Goal: Obtain resource: Download file/media

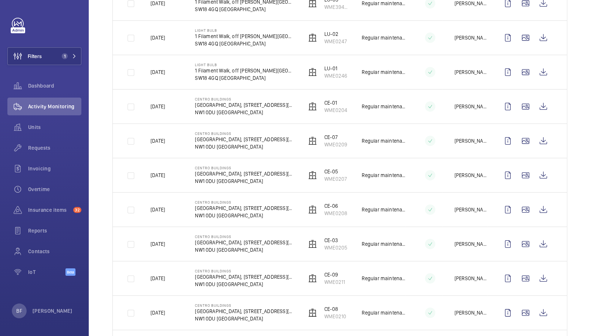
scroll to position [299, 0]
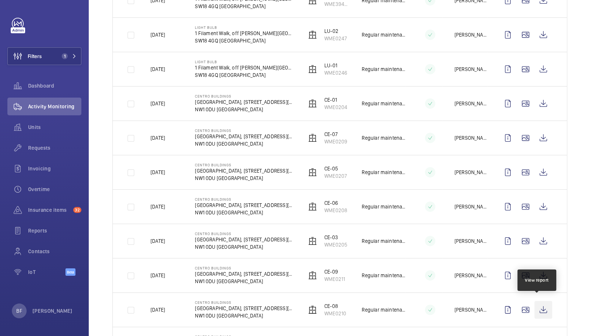
click at [536, 301] on wm-front-icon-button at bounding box center [544, 310] width 18 height 18
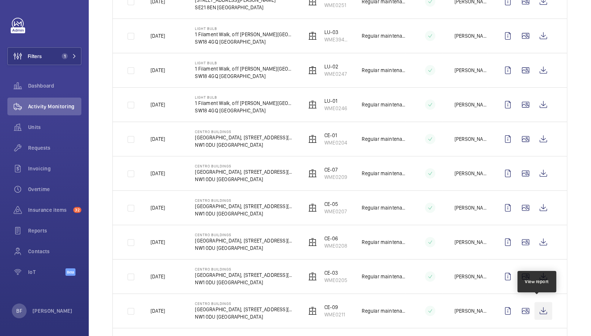
click at [540, 310] on wm-front-icon-button at bounding box center [544, 311] width 18 height 18
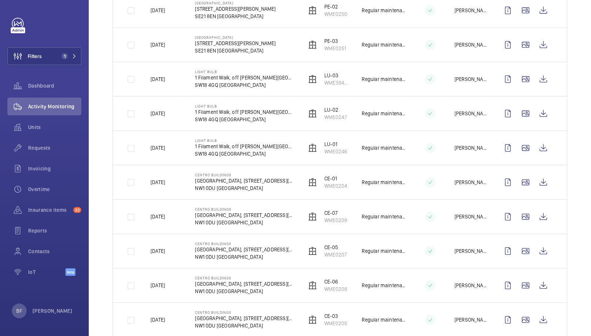
scroll to position [226, 0]
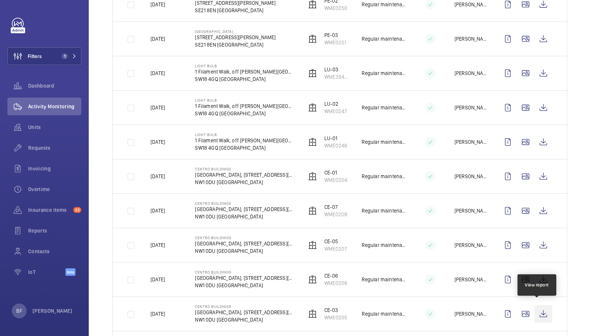
click at [540, 307] on wm-front-icon-button at bounding box center [544, 314] width 18 height 18
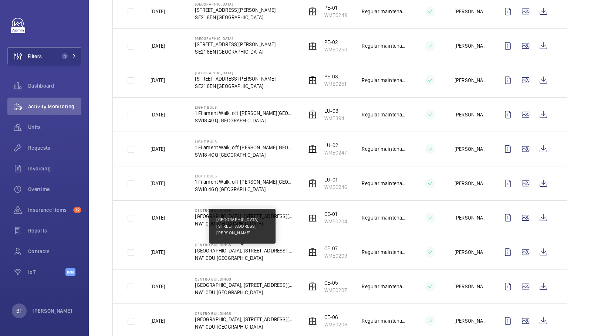
scroll to position [183, 0]
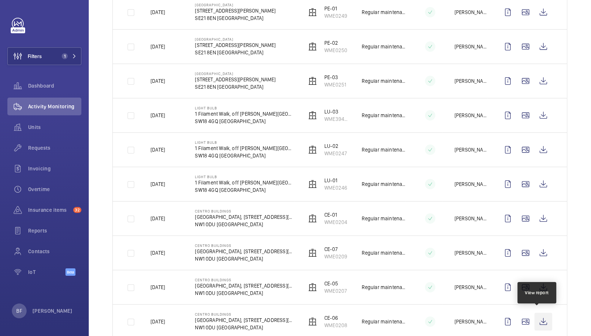
click at [537, 316] on wm-front-icon-button at bounding box center [544, 322] width 18 height 18
click at [539, 321] on wm-front-icon-button at bounding box center [544, 322] width 18 height 18
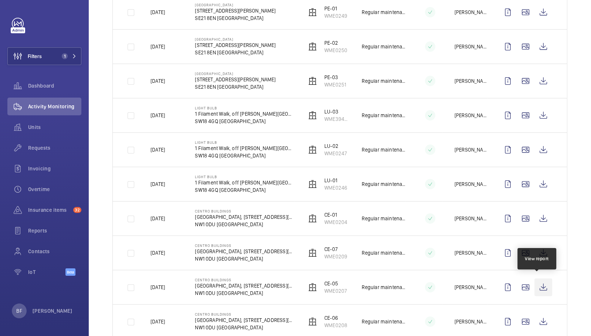
click at [540, 287] on wm-front-icon-button at bounding box center [544, 288] width 18 height 18
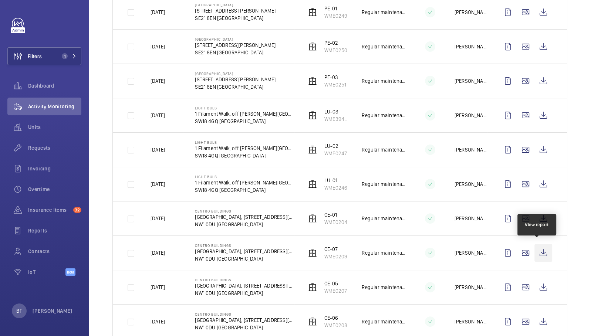
click at [539, 249] on wm-front-icon-button at bounding box center [544, 253] width 18 height 18
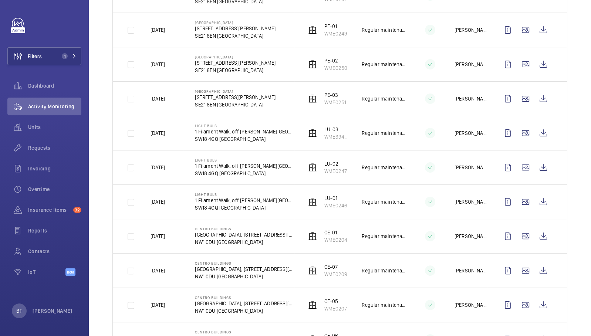
scroll to position [118, 0]
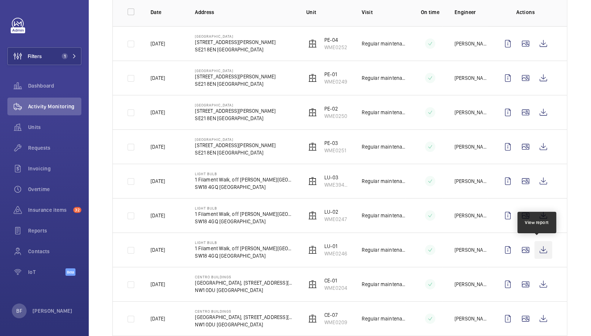
click at [539, 247] on wm-front-icon-button at bounding box center [544, 250] width 18 height 18
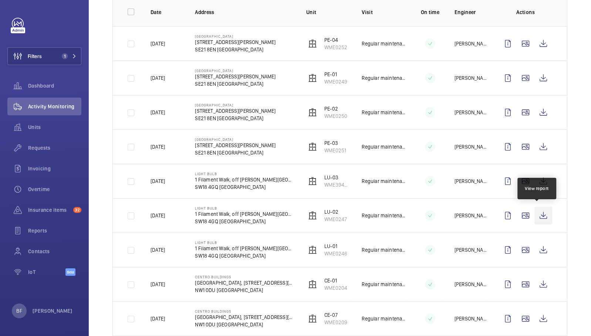
click at [538, 215] on wm-front-icon-button at bounding box center [544, 216] width 18 height 18
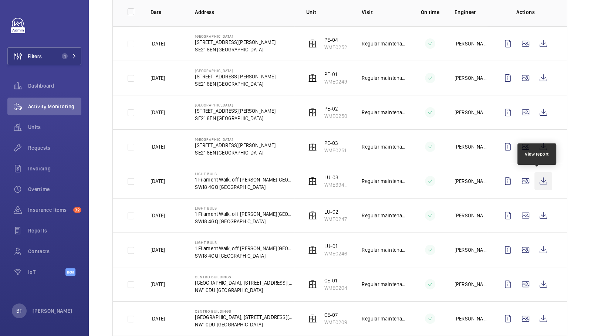
click at [537, 177] on wm-front-icon-button at bounding box center [544, 181] width 18 height 18
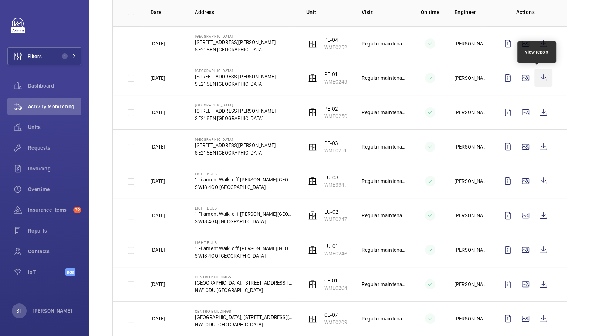
click at [539, 78] on wm-front-icon-button at bounding box center [544, 78] width 18 height 18
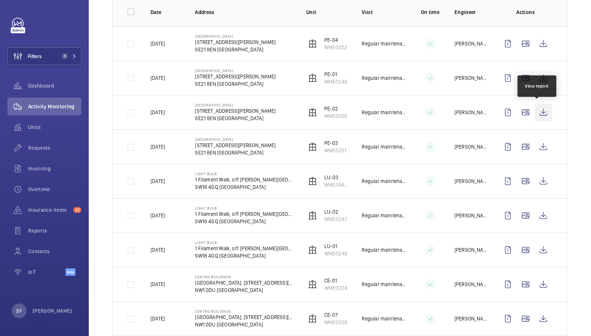
click at [535, 113] on wm-front-icon-button at bounding box center [544, 113] width 18 height 18
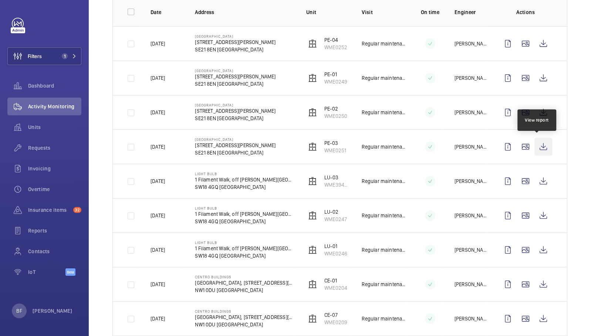
click at [540, 145] on wm-front-icon-button at bounding box center [544, 147] width 18 height 18
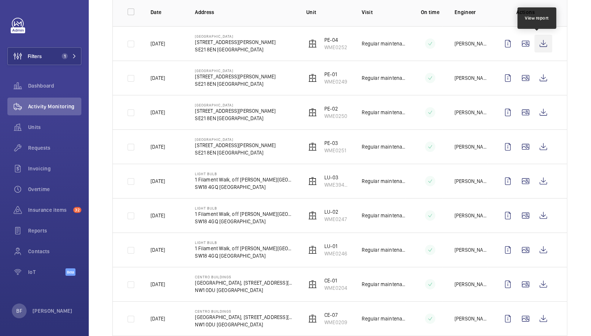
click at [539, 46] on wm-front-icon-button at bounding box center [544, 44] width 18 height 18
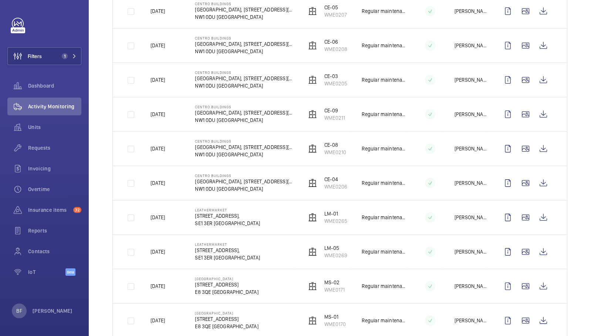
scroll to position [491, 0]
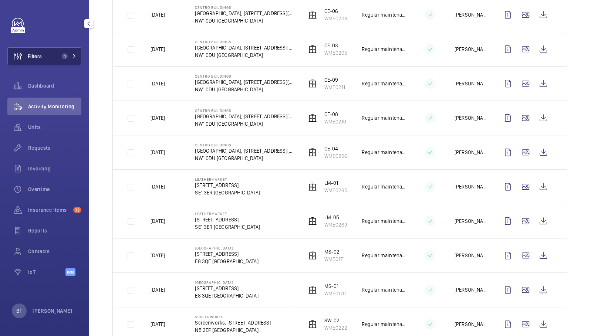
click at [71, 57] on span "1" at bounding box center [68, 56] width 18 height 6
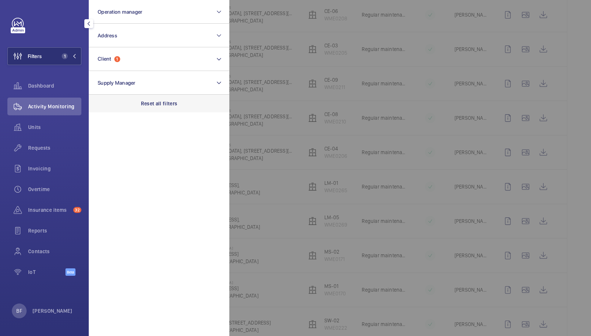
click at [155, 105] on p "Reset all filters" at bounding box center [159, 103] width 37 height 7
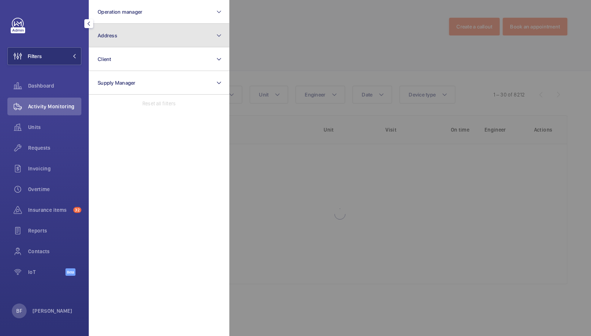
click at [134, 39] on button "Address" at bounding box center [159, 36] width 141 height 24
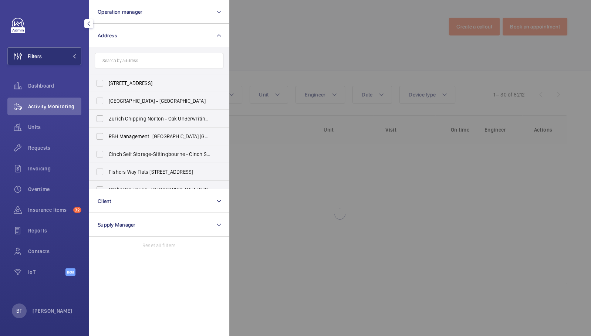
click at [139, 69] on form at bounding box center [159, 60] width 140 height 27
click at [135, 59] on input "text" at bounding box center [159, 61] width 129 height 16
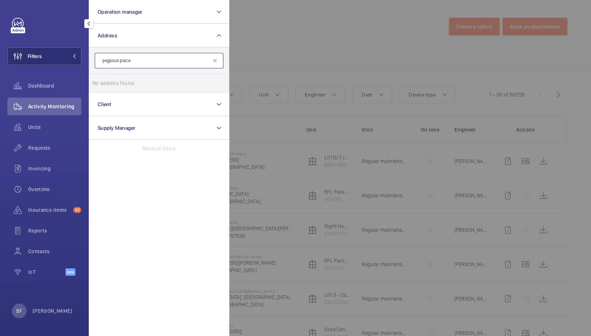
click at [156, 57] on input "pegasus place" at bounding box center [159, 61] width 129 height 16
type input "ink rooms"
click at [158, 91] on label "Ink Rooms - Ink Rooms , [STREET_ADDRESS]" at bounding box center [153, 83] width 129 height 18
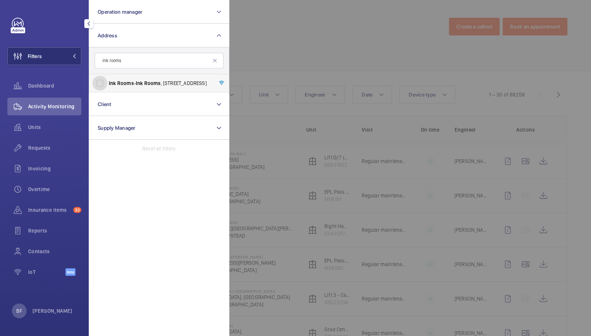
click at [107, 91] on input "Ink Rooms - Ink Rooms , [STREET_ADDRESS]" at bounding box center [99, 83] width 15 height 15
checkbox input "true"
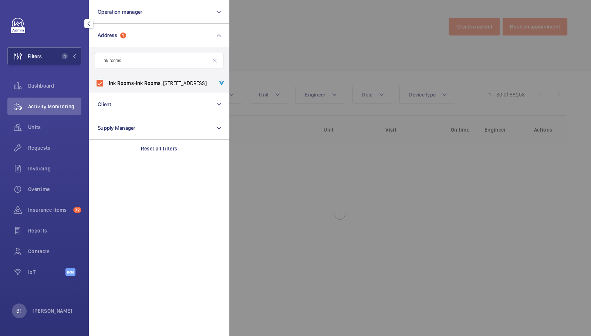
click at [299, 50] on div at bounding box center [524, 168] width 591 height 336
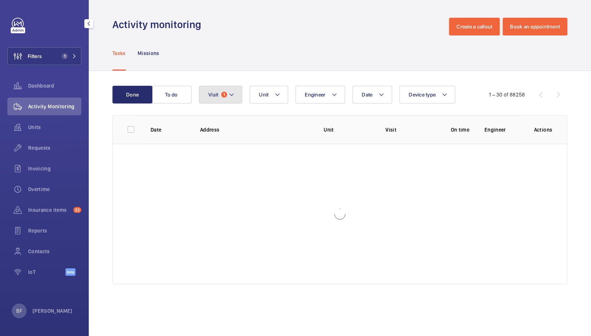
click at [229, 101] on button "Visit 1" at bounding box center [220, 95] width 43 height 18
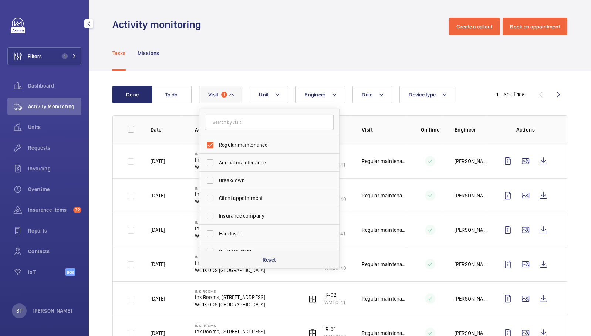
click at [235, 255] on div "Reset" at bounding box center [269, 260] width 140 height 18
checkbox input "false"
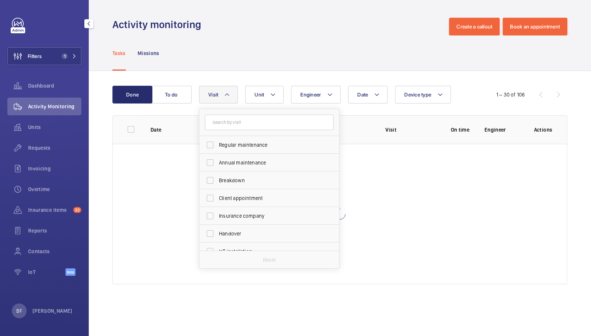
click at [248, 21] on div "Activity monitoring Create a callout Book an appointment" at bounding box center [339, 27] width 455 height 18
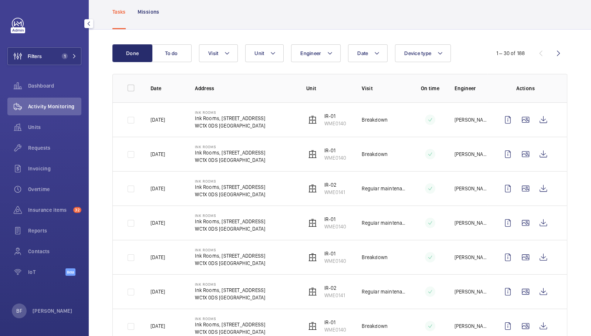
scroll to position [43, 0]
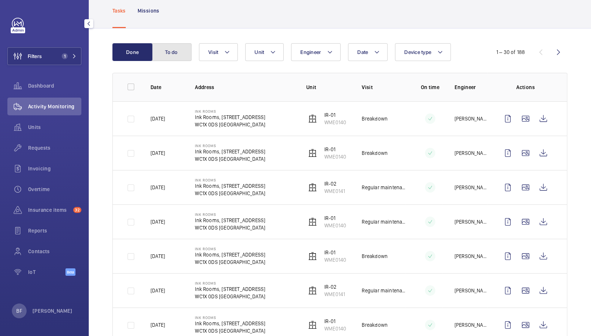
click at [181, 55] on button "To do" at bounding box center [172, 52] width 40 height 18
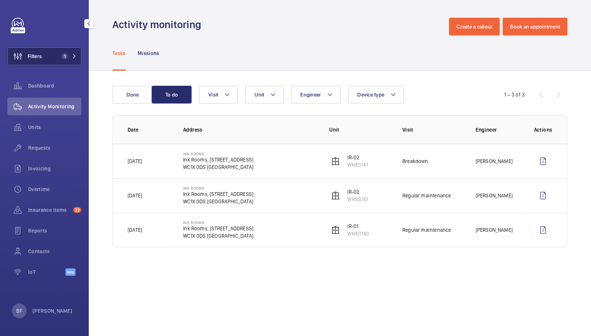
click at [61, 54] on span "1" at bounding box center [63, 56] width 9 height 6
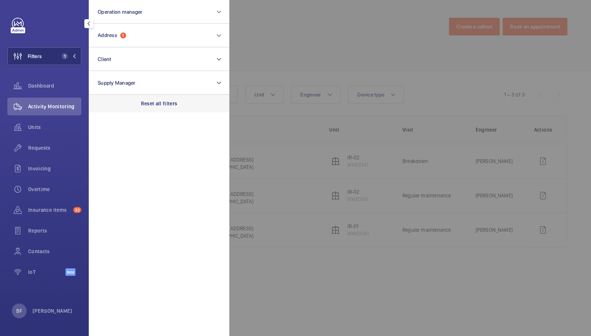
click at [164, 104] on p "Reset all filters" at bounding box center [159, 103] width 37 height 7
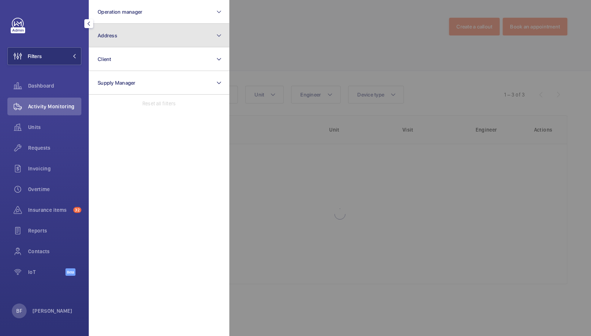
click at [134, 30] on button "Address" at bounding box center [159, 36] width 141 height 24
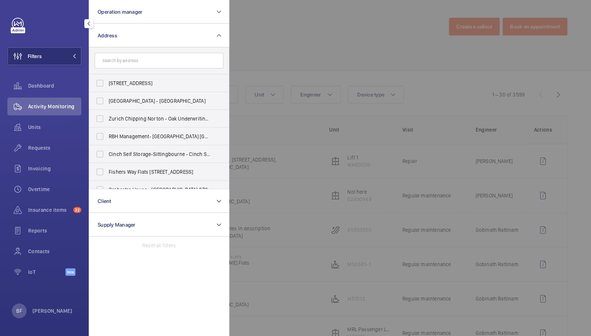
click at [139, 60] on input "text" at bounding box center [159, 61] width 129 height 16
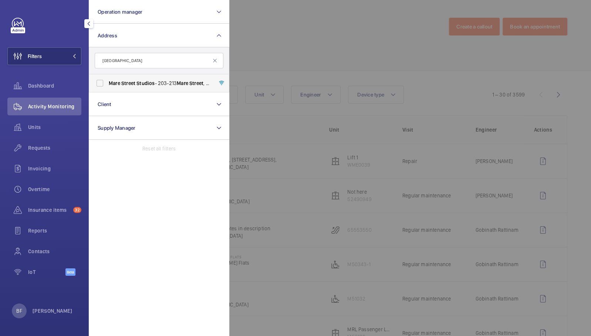
type input "[GEOGRAPHIC_DATA]"
click at [133, 80] on span "Street" at bounding box center [128, 83] width 14 height 6
click at [107, 80] on input "[GEOGRAPHIC_DATA] - [STREET_ADDRESS]" at bounding box center [99, 83] width 15 height 15
checkbox input "true"
click at [273, 61] on div at bounding box center [524, 168] width 591 height 336
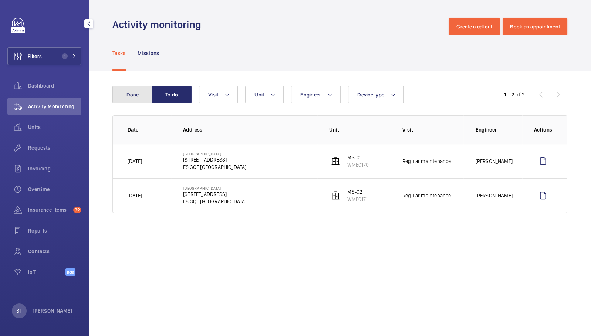
click at [129, 96] on button "Done" at bounding box center [132, 95] width 40 height 18
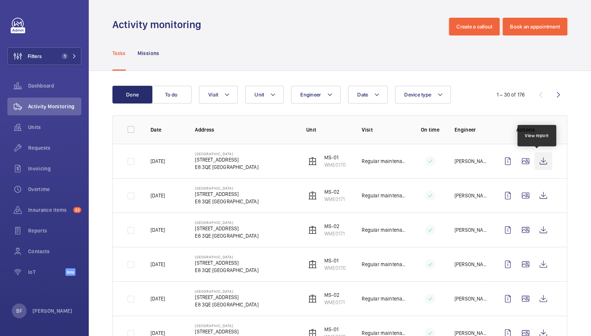
click at [541, 161] on wm-front-icon-button at bounding box center [544, 161] width 18 height 18
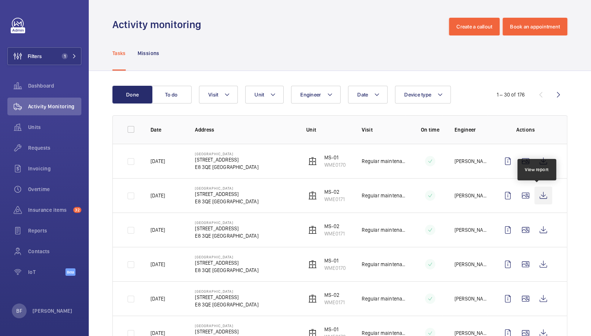
click at [543, 195] on wm-front-icon-button at bounding box center [544, 196] width 18 height 18
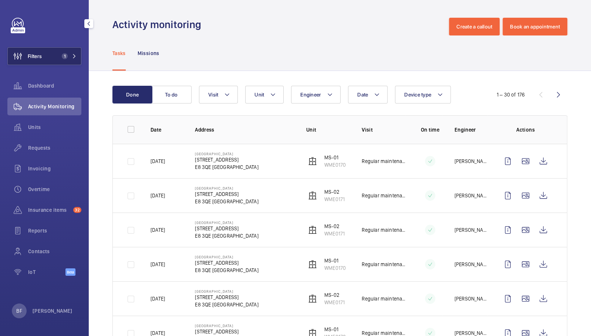
click at [47, 56] on button "Filters 1" at bounding box center [44, 56] width 74 height 18
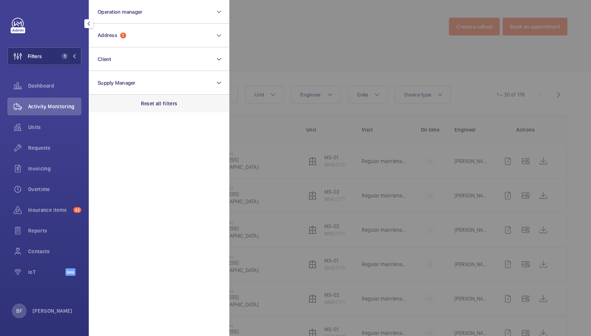
click at [164, 103] on p "Reset all filters" at bounding box center [159, 103] width 37 height 7
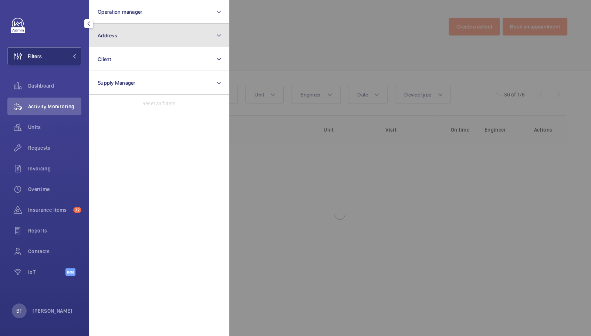
click at [136, 37] on button "Address" at bounding box center [159, 36] width 141 height 24
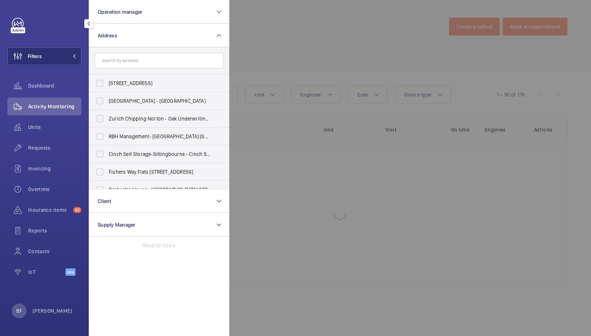
click at [128, 58] on input "text" at bounding box center [159, 61] width 129 height 16
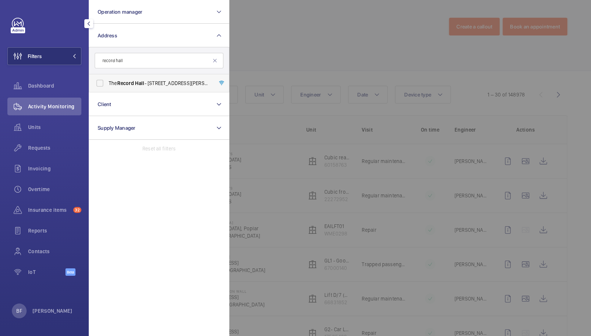
type input "record hall"
click at [175, 84] on span "The Record Hall - [STREET_ADDRESS][PERSON_NAME]" at bounding box center [160, 83] width 102 height 7
click at [107, 84] on input "The Record Hall - [STREET_ADDRESS][PERSON_NAME]" at bounding box center [99, 83] width 15 height 15
checkbox input "true"
click at [254, 78] on div at bounding box center [524, 168] width 591 height 336
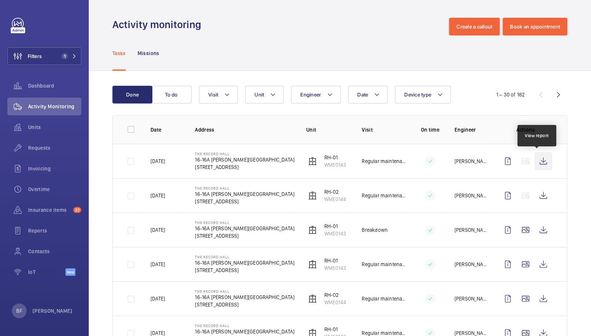
click at [536, 161] on wm-front-icon-button at bounding box center [544, 161] width 18 height 18
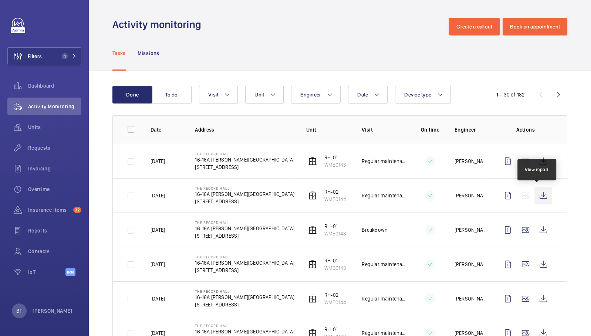
click at [540, 193] on wm-front-icon-button at bounding box center [544, 196] width 18 height 18
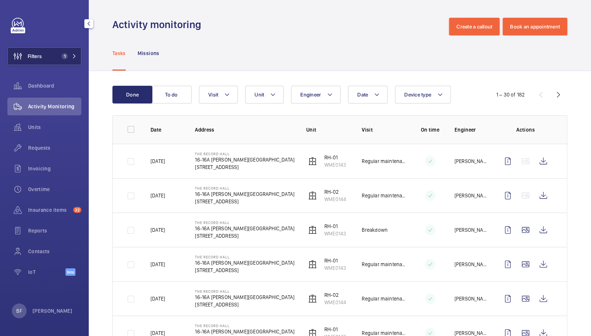
click at [68, 58] on span "1" at bounding box center [63, 56] width 9 height 6
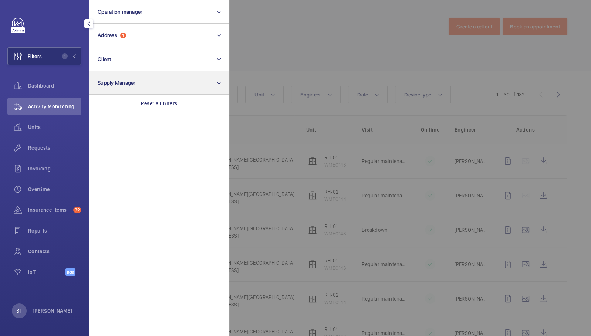
drag, startPoint x: 156, startPoint y: 98, endPoint x: 148, endPoint y: 71, distance: 27.4
click at [156, 98] on div "Reset all filters" at bounding box center [159, 104] width 141 height 18
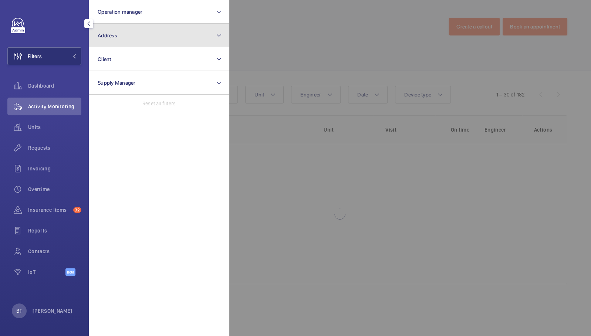
click at [141, 37] on button "Address" at bounding box center [159, 36] width 141 height 24
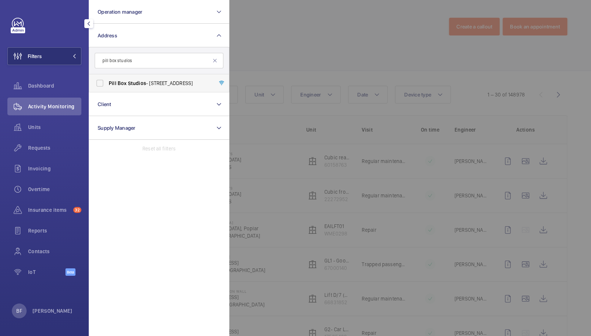
type input "pill box studios"
click at [176, 82] on span "[GEOGRAPHIC_DATA] - [STREET_ADDRESS]" at bounding box center [160, 83] width 102 height 7
click at [107, 82] on input "[GEOGRAPHIC_DATA] - [STREET_ADDRESS]" at bounding box center [99, 83] width 15 height 15
checkbox input "true"
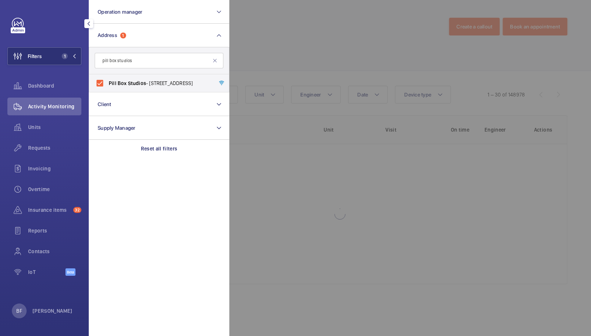
click at [246, 55] on div at bounding box center [524, 168] width 591 height 336
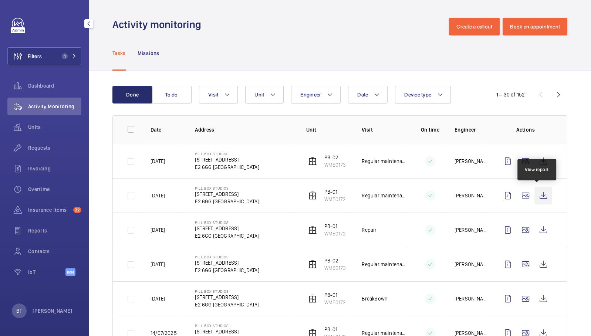
click at [536, 202] on wm-front-icon-button at bounding box center [544, 196] width 18 height 18
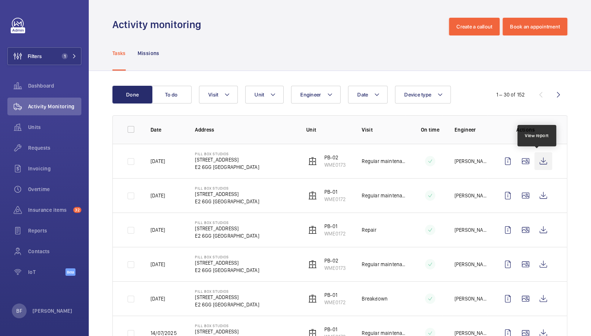
click at [539, 162] on wm-front-icon-button at bounding box center [544, 161] width 18 height 18
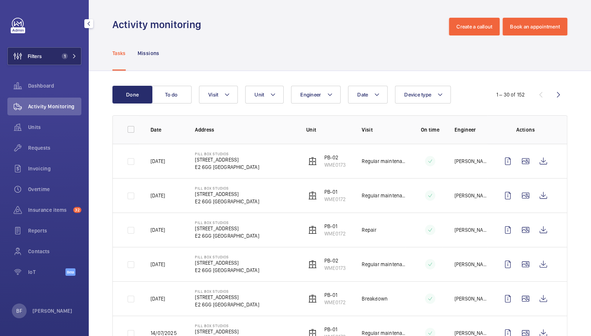
click at [64, 59] on button "Filters 1" at bounding box center [44, 56] width 74 height 18
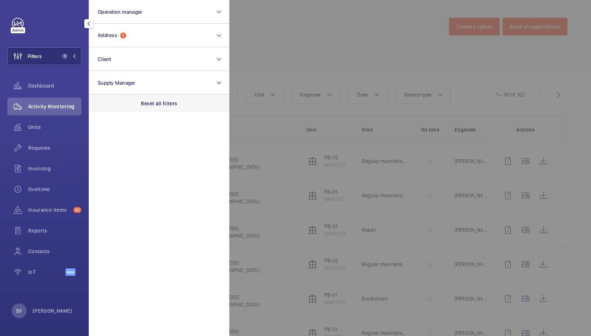
click at [156, 107] on div "Reset all filters" at bounding box center [159, 104] width 141 height 18
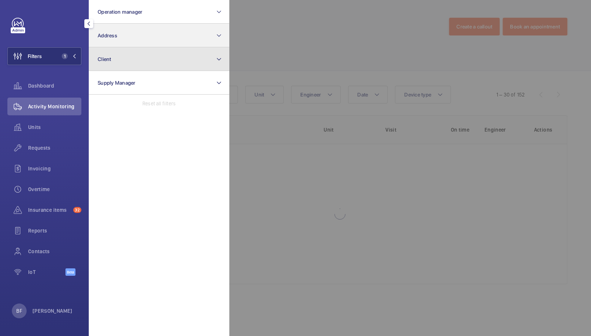
drag, startPoint x: 137, startPoint y: 48, endPoint x: 137, endPoint y: 38, distance: 9.6
click at [137, 47] on button "Client" at bounding box center [159, 59] width 141 height 24
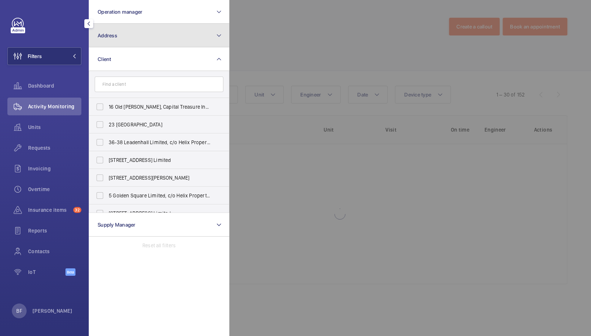
click at [137, 36] on button "Address" at bounding box center [159, 36] width 141 height 24
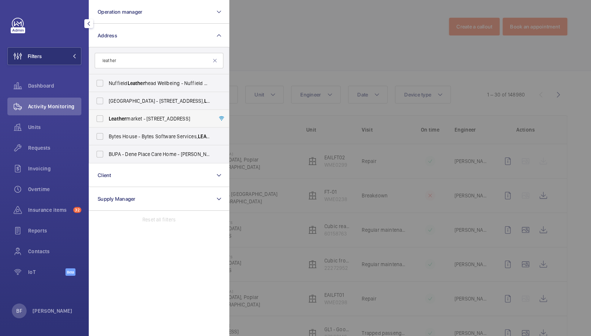
type input "leather"
click at [191, 120] on span "Leather market - [STREET_ADDRESS]" at bounding box center [160, 118] width 102 height 7
click at [107, 120] on input "Leather market - [STREET_ADDRESS]" at bounding box center [99, 118] width 15 height 15
checkbox input "true"
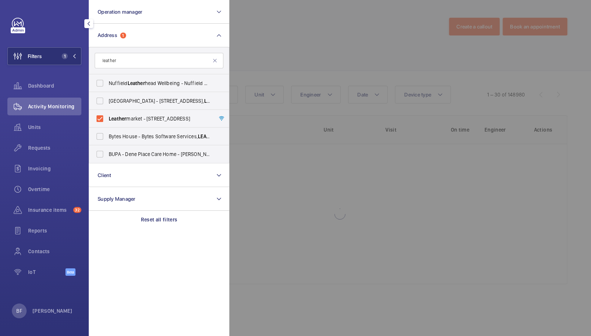
click at [310, 55] on div at bounding box center [524, 168] width 591 height 336
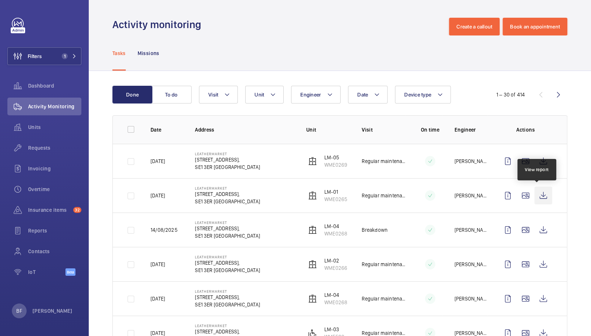
click at [537, 197] on wm-front-icon-button at bounding box center [544, 196] width 18 height 18
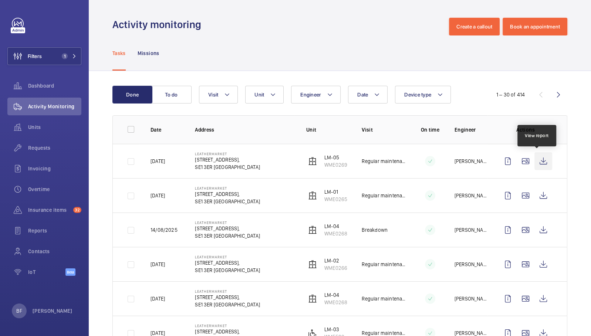
click at [535, 162] on wm-front-icon-button at bounding box center [544, 161] width 18 height 18
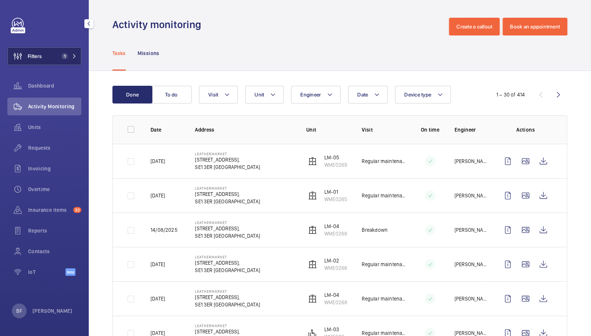
click at [65, 47] on button "Filters 1" at bounding box center [44, 56] width 74 height 18
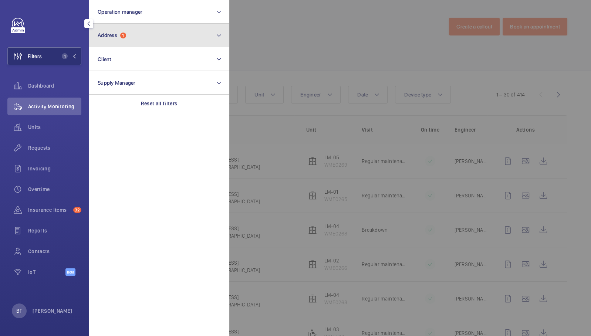
click at [154, 41] on button "Address 1" at bounding box center [159, 36] width 141 height 24
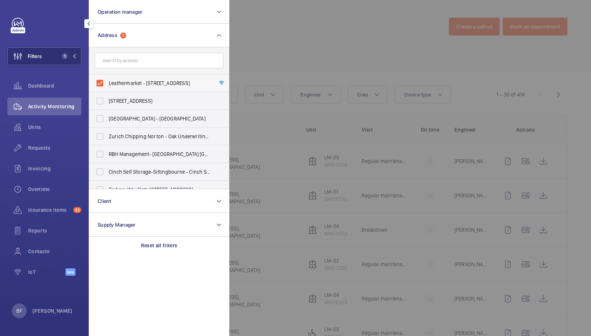
click at [129, 88] on label "Leathermarket - [STREET_ADDRESS]" at bounding box center [153, 83] width 129 height 18
click at [107, 88] on input "Leathermarket - [STREET_ADDRESS]" at bounding box center [99, 83] width 15 height 15
checkbox input "false"
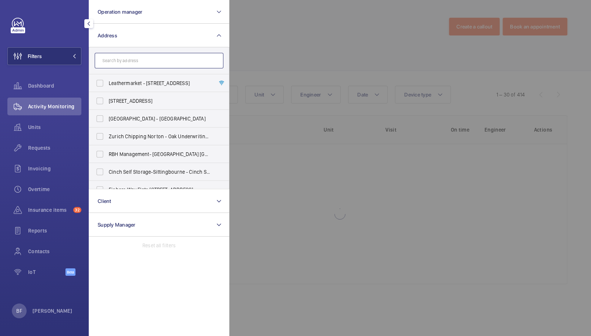
click at [155, 62] on input "text" at bounding box center [159, 61] width 129 height 16
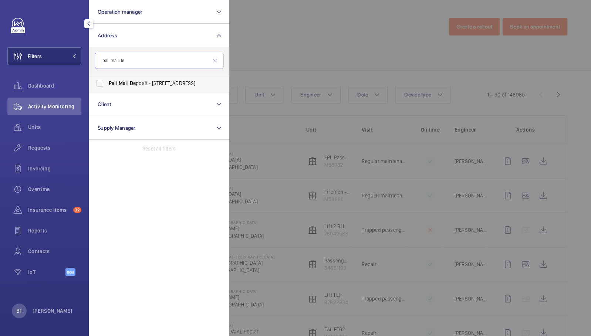
type input "pall mall de"
click at [157, 80] on span "Pall Mall De posit - [STREET_ADDRESS]" at bounding box center [160, 83] width 102 height 7
click at [107, 80] on input "Pall Mall De posit - [STREET_ADDRESS]" at bounding box center [99, 83] width 15 height 15
checkbox input "true"
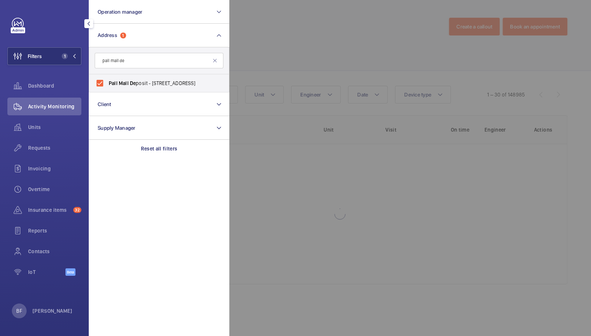
click at [311, 37] on div at bounding box center [524, 168] width 591 height 336
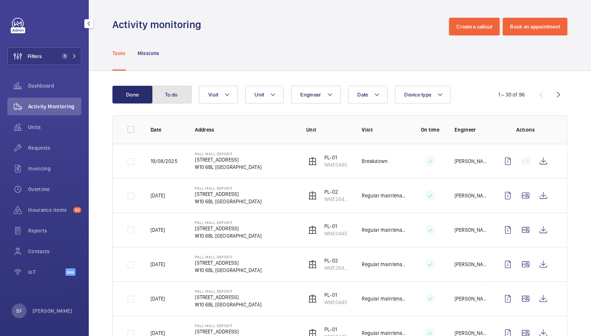
click at [174, 96] on button "To do" at bounding box center [172, 95] width 40 height 18
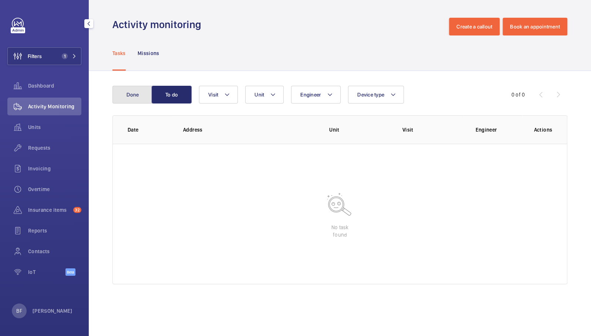
click at [135, 94] on button "Done" at bounding box center [132, 95] width 40 height 18
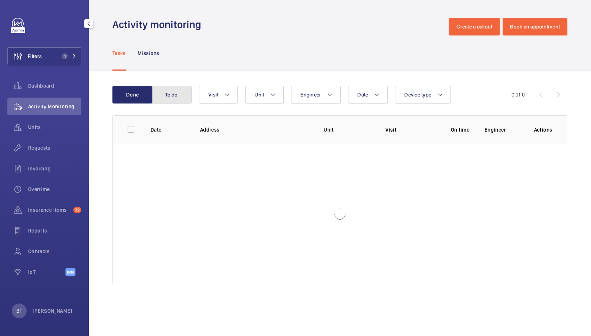
click at [175, 99] on button "To do" at bounding box center [172, 95] width 40 height 18
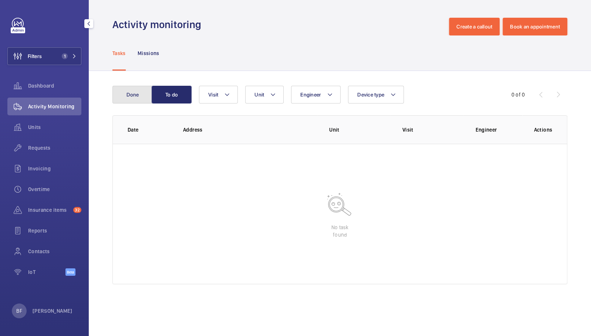
click at [133, 95] on button "Done" at bounding box center [132, 95] width 40 height 18
